Goal: Information Seeking & Learning: Learn about a topic

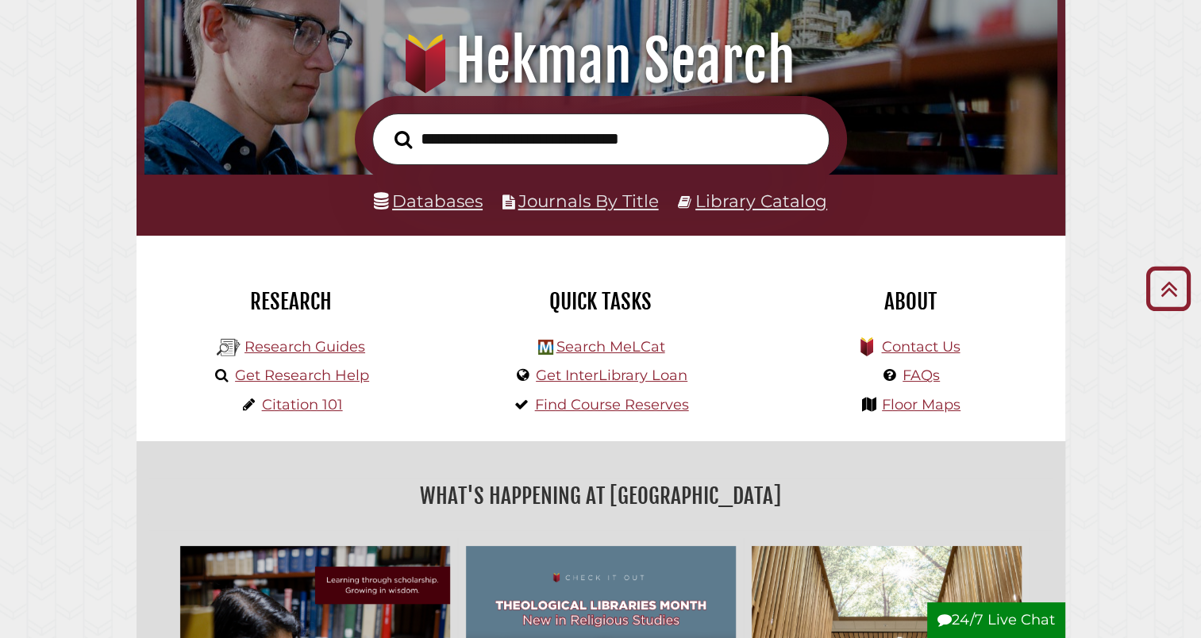
scroll to position [178, 0]
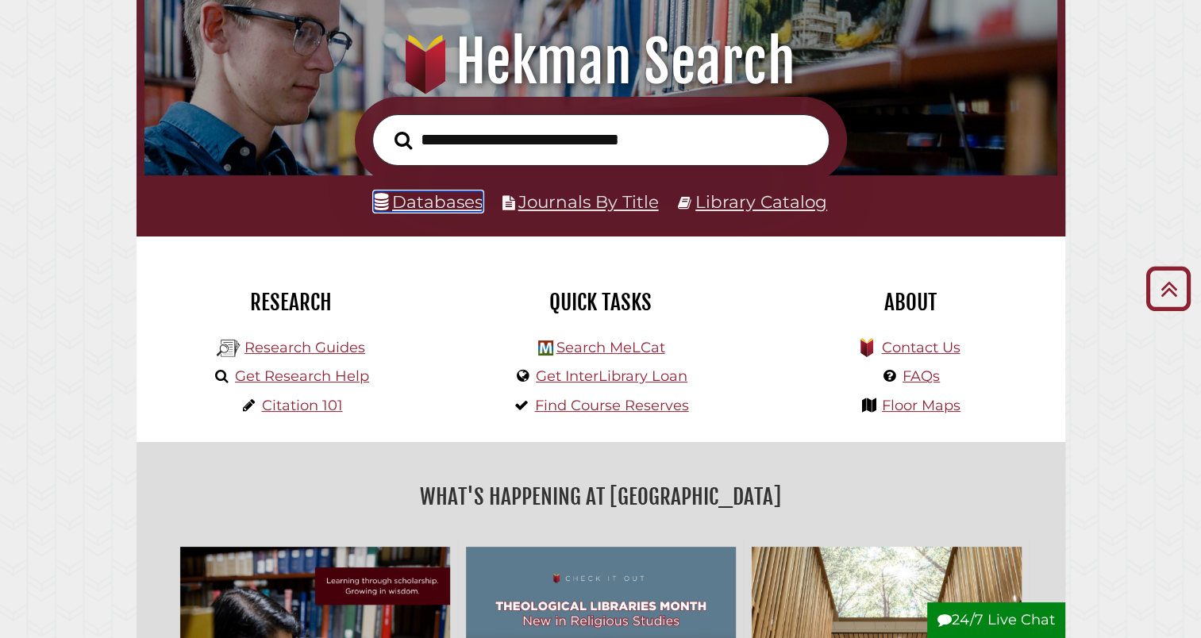
click at [470, 207] on link "Databases" at bounding box center [428, 201] width 109 height 21
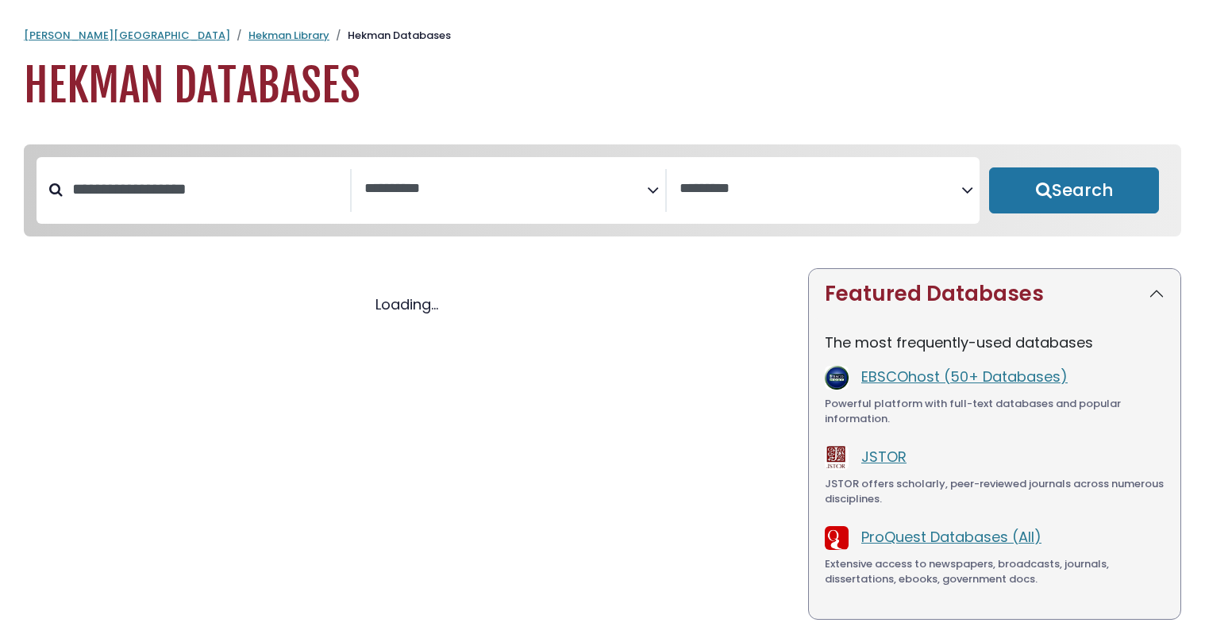
select select "Database Subject Filter"
select select "Database Vendors Filter"
select select "Database Subject Filter"
select select "Database Vendors Filter"
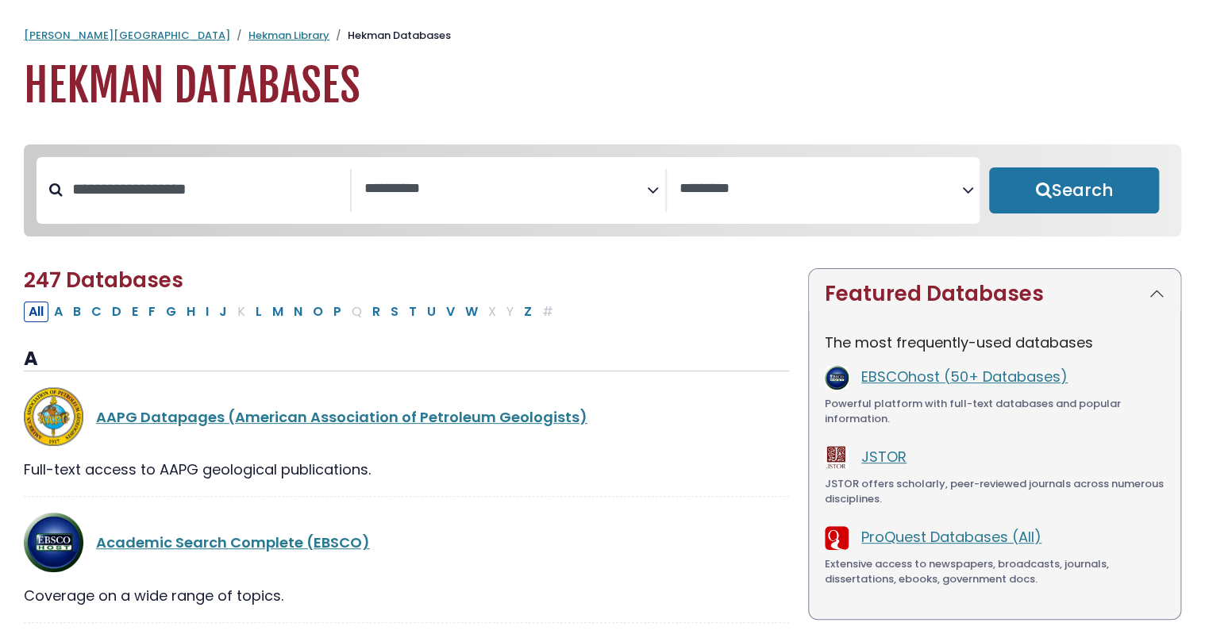
click at [572, 194] on textarea "Search" at bounding box center [505, 189] width 283 height 17
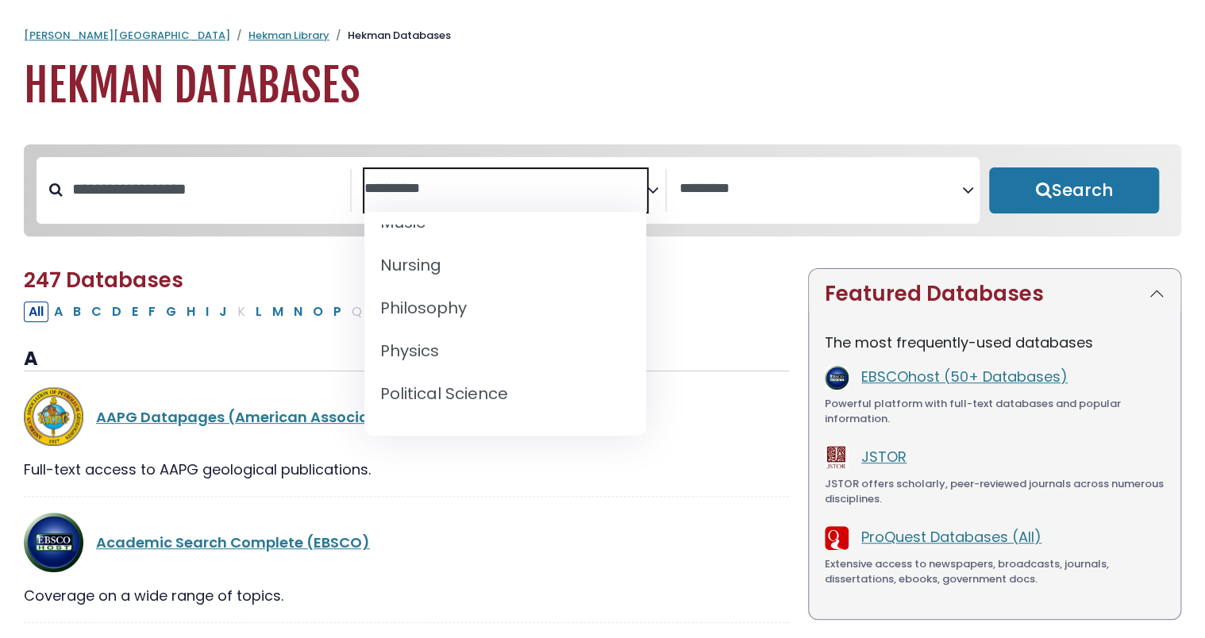
scroll to position [1267, 0]
select select "*****"
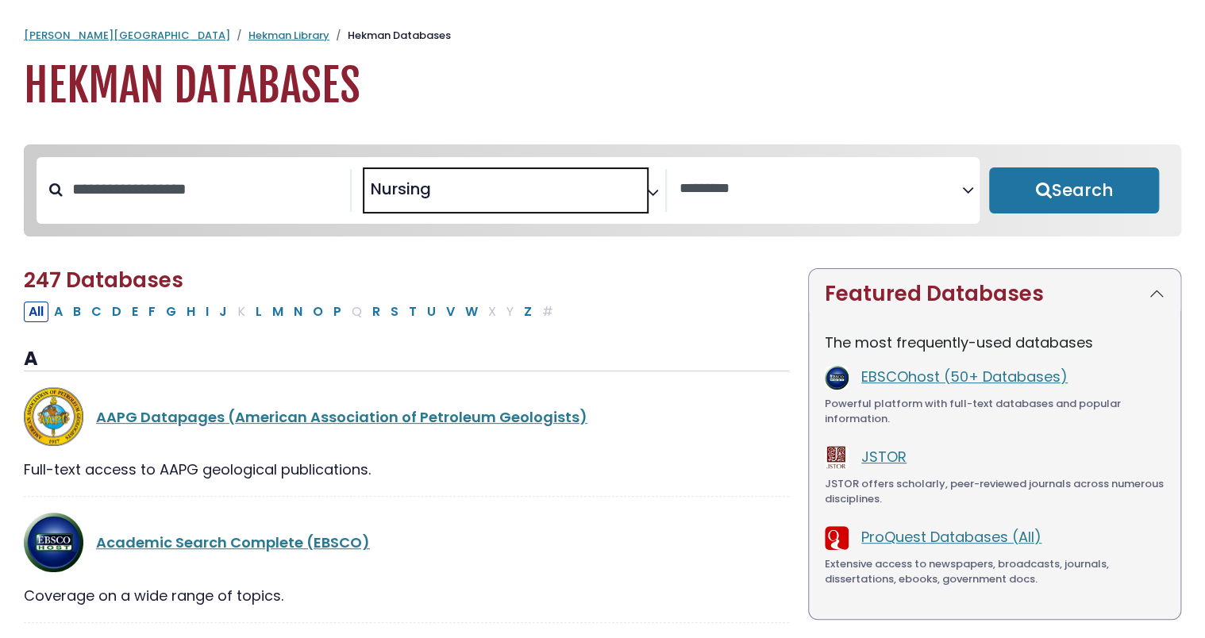
scroll to position [595, 0]
click at [1066, 191] on button "Search" at bounding box center [1074, 190] width 170 height 46
select select "Database Vendors Filter"
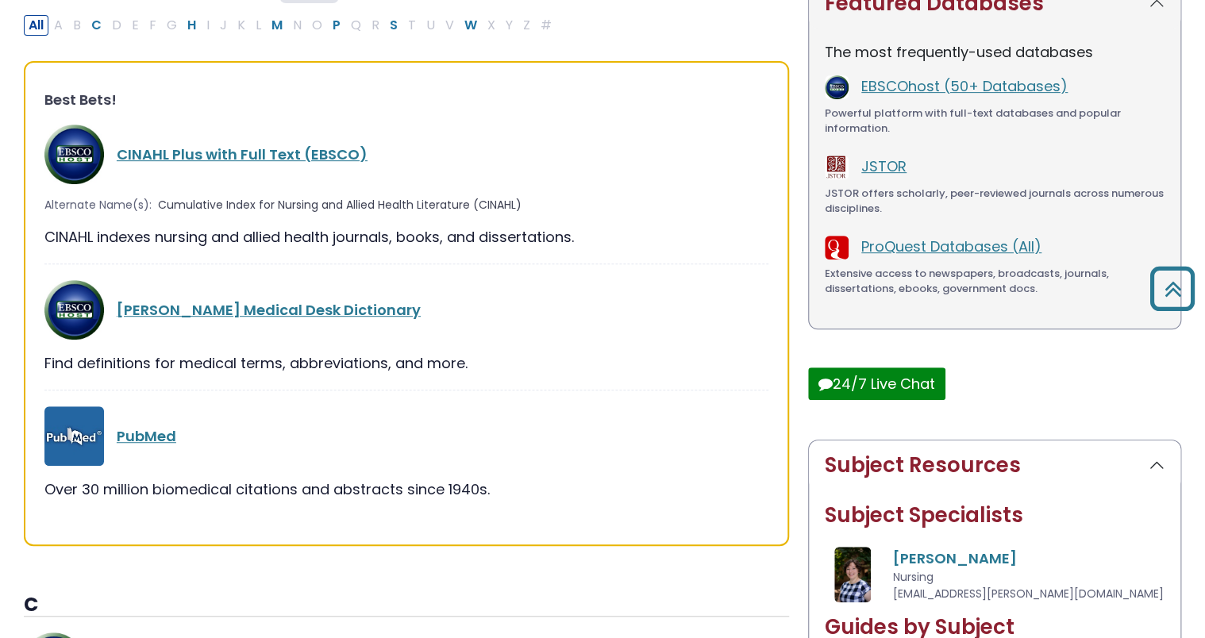
scroll to position [294, 0]
click at [335, 159] on link "CINAHL Plus with Full Text (EBSCO)" at bounding box center [242, 155] width 251 height 20
